Goal: Information Seeking & Learning: Learn about a topic

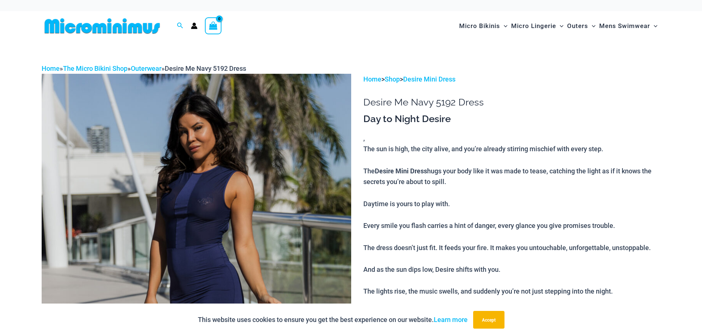
click at [278, 199] on img at bounding box center [197, 306] width 310 height 465
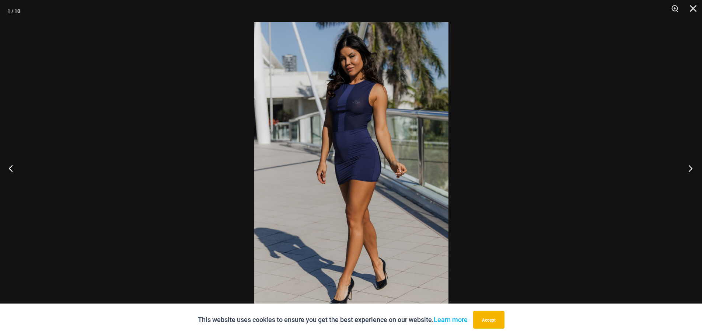
click at [691, 167] on button "Next" at bounding box center [689, 168] width 28 height 37
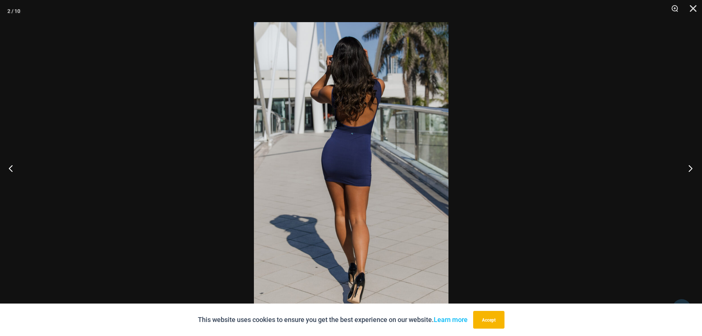
click at [691, 167] on button "Next" at bounding box center [689, 168] width 28 height 37
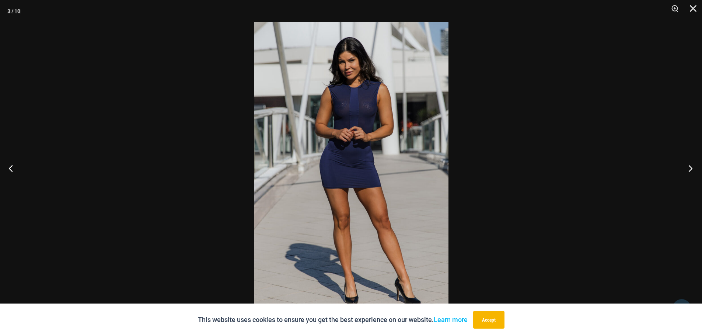
click at [691, 167] on button "Next" at bounding box center [689, 168] width 28 height 37
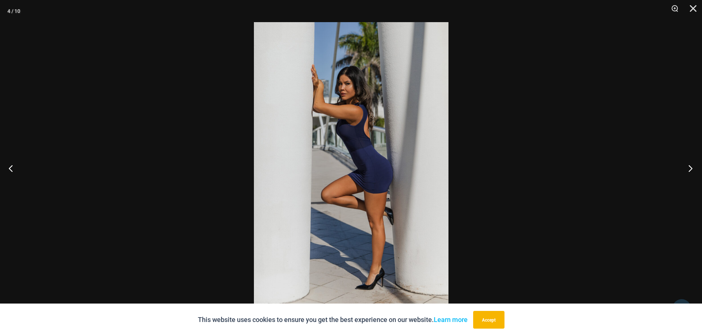
click at [691, 167] on button "Next" at bounding box center [689, 168] width 28 height 37
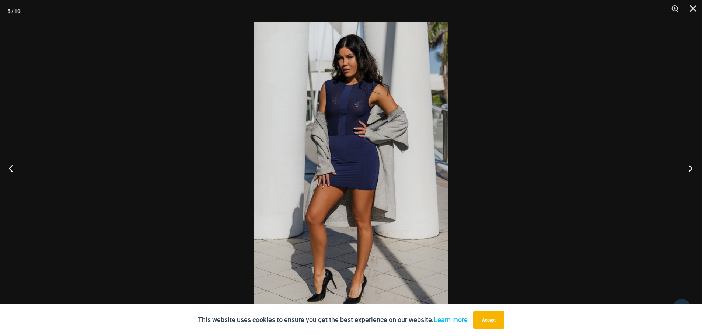
click at [691, 167] on button "Next" at bounding box center [689, 168] width 28 height 37
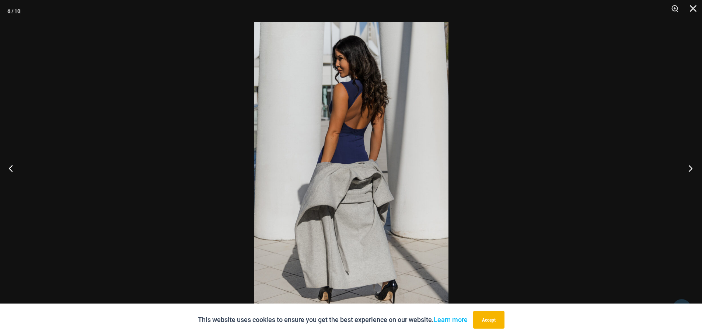
click at [691, 167] on button "Next" at bounding box center [689, 168] width 28 height 37
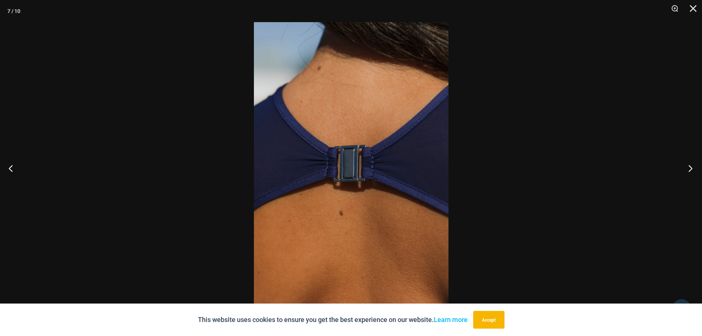
click at [694, 167] on button "Next" at bounding box center [689, 168] width 28 height 37
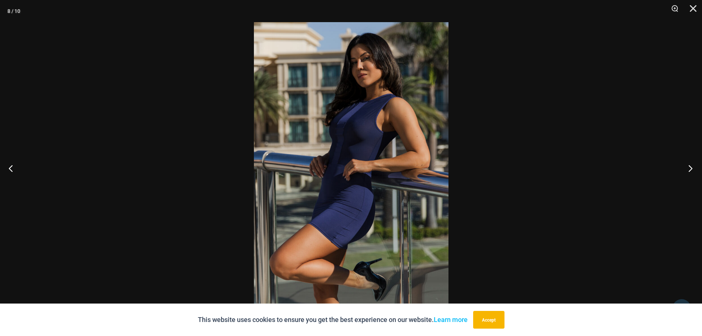
click at [694, 167] on button "Next" at bounding box center [689, 168] width 28 height 37
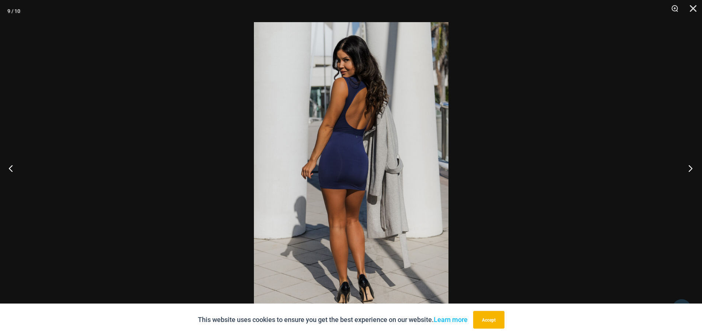
click at [694, 167] on button "Next" at bounding box center [689, 168] width 28 height 37
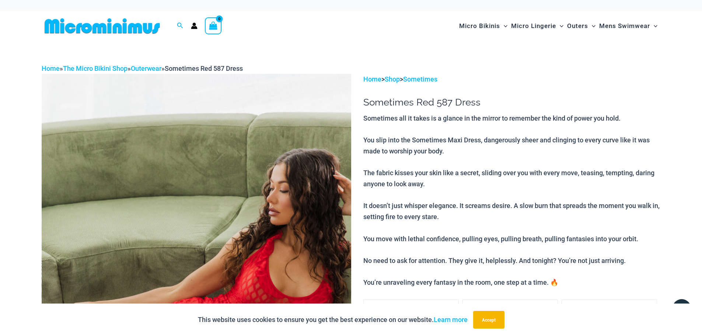
click at [285, 222] on img at bounding box center [197, 306] width 310 height 465
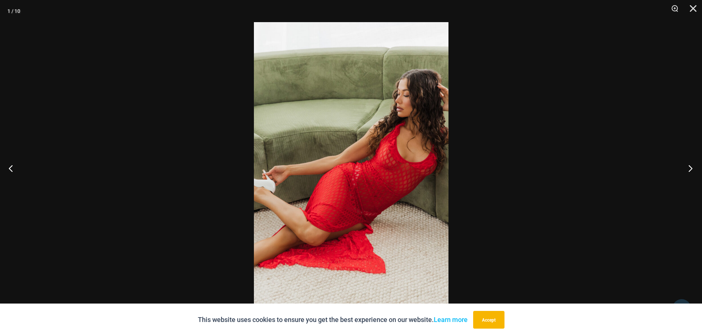
click at [689, 167] on button "Next" at bounding box center [689, 168] width 28 height 37
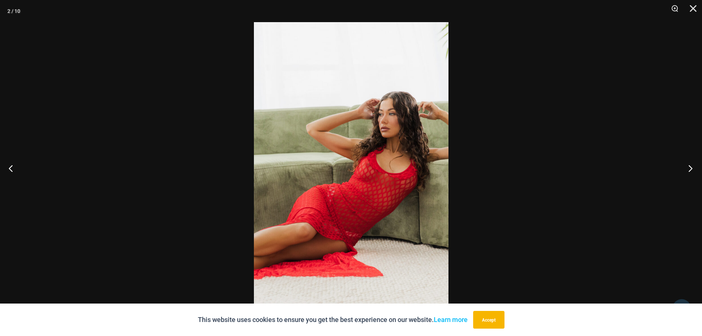
click at [689, 167] on button "Next" at bounding box center [689, 168] width 28 height 37
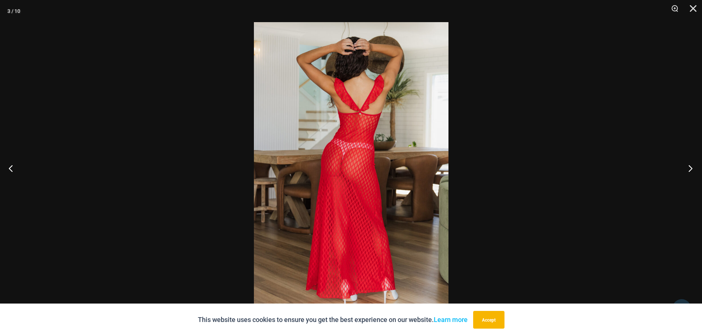
click at [689, 167] on button "Next" at bounding box center [689, 168] width 28 height 37
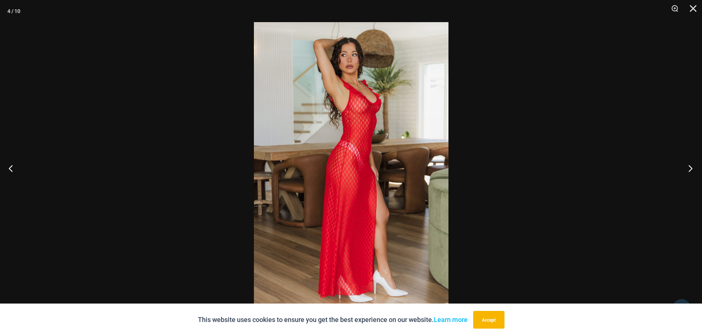
click at [689, 167] on button "Next" at bounding box center [689, 168] width 28 height 37
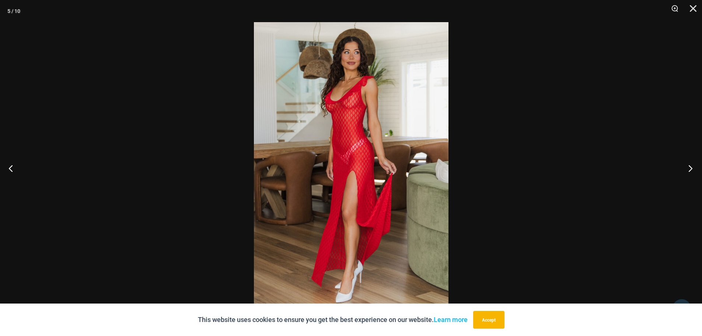
click at [689, 167] on button "Next" at bounding box center [689, 168] width 28 height 37
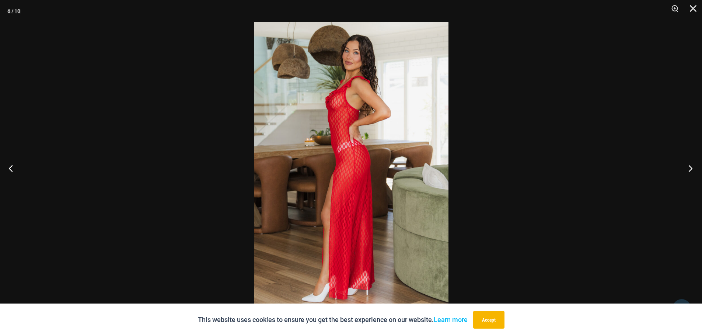
click at [689, 167] on button "Next" at bounding box center [689, 168] width 28 height 37
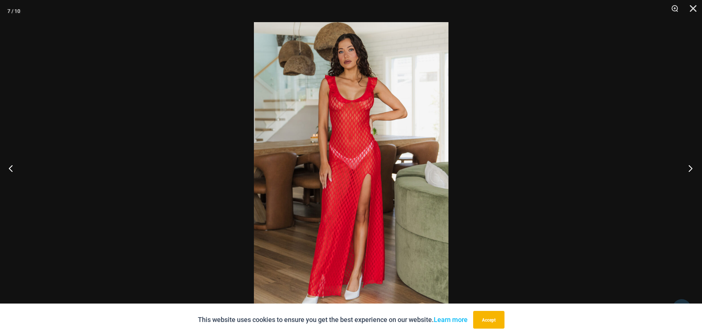
click at [689, 167] on button "Next" at bounding box center [689, 168] width 28 height 37
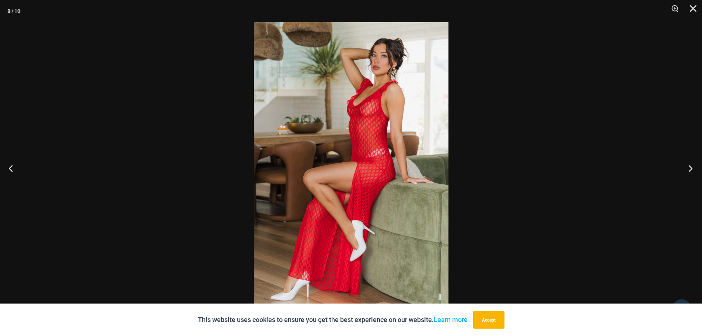
click at [689, 167] on button "Next" at bounding box center [689, 168] width 28 height 37
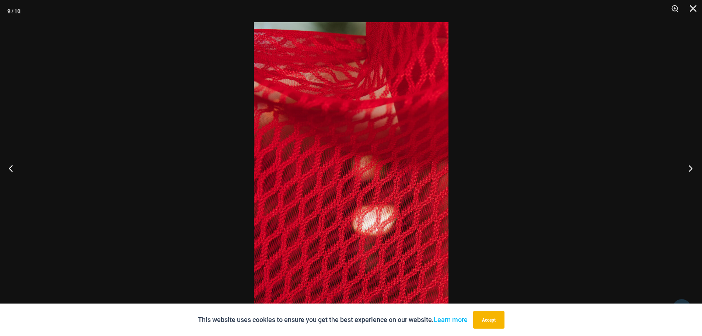
click at [689, 168] on button "Next" at bounding box center [689, 168] width 28 height 37
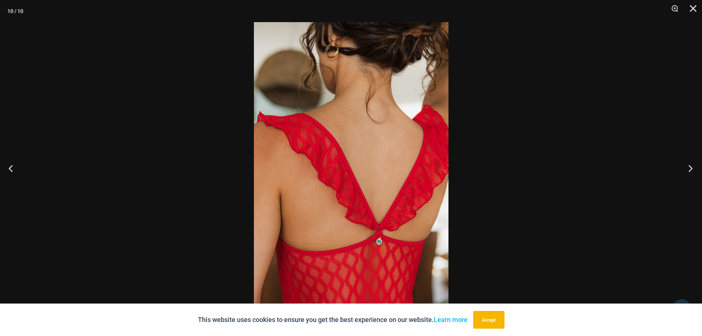
click at [689, 168] on button "Next" at bounding box center [689, 168] width 28 height 37
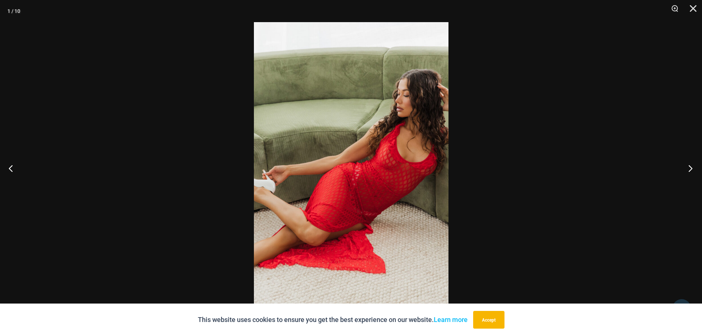
click at [689, 168] on button "Next" at bounding box center [689, 168] width 28 height 37
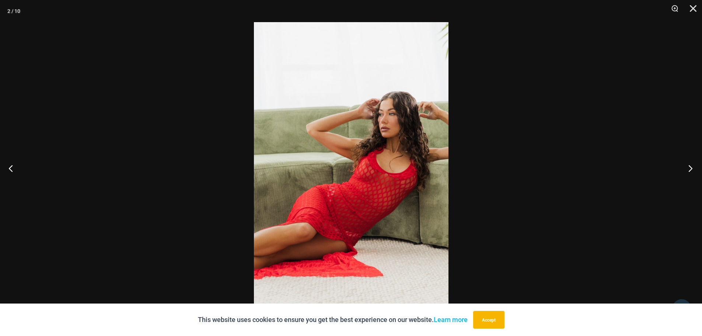
click at [689, 168] on button "Next" at bounding box center [689, 168] width 28 height 37
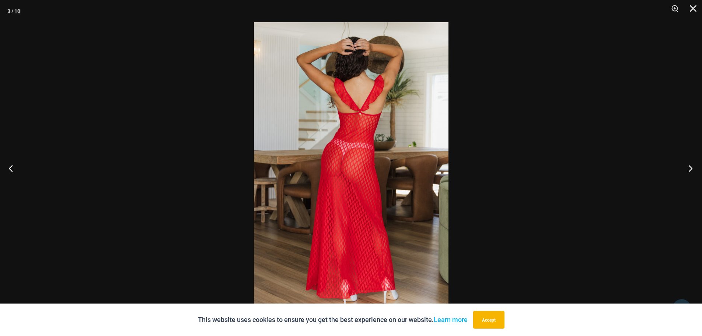
click at [691, 167] on button "Next" at bounding box center [689, 168] width 28 height 37
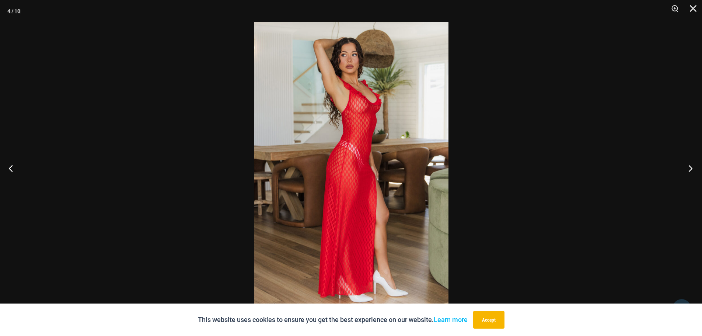
click at [692, 170] on button "Next" at bounding box center [689, 168] width 28 height 37
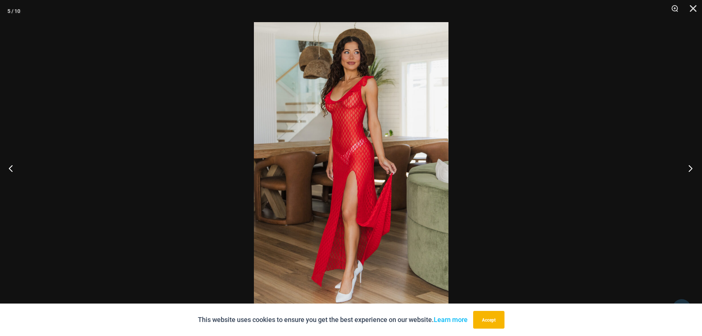
click at [692, 170] on button "Next" at bounding box center [689, 168] width 28 height 37
